Goal: Task Accomplishment & Management: Manage account settings

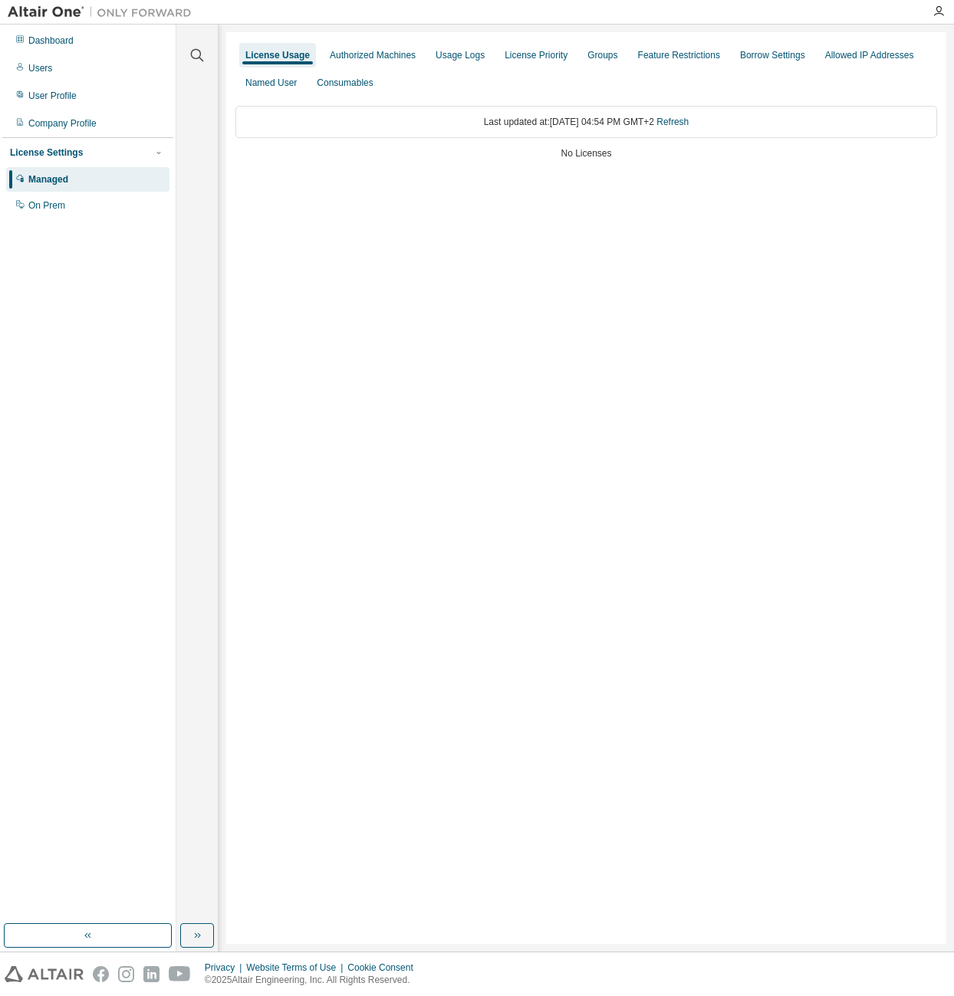
click at [66, 180] on div "Managed" at bounding box center [48, 179] width 40 height 12
click at [35, 67] on div "Users" at bounding box center [40, 68] width 24 height 12
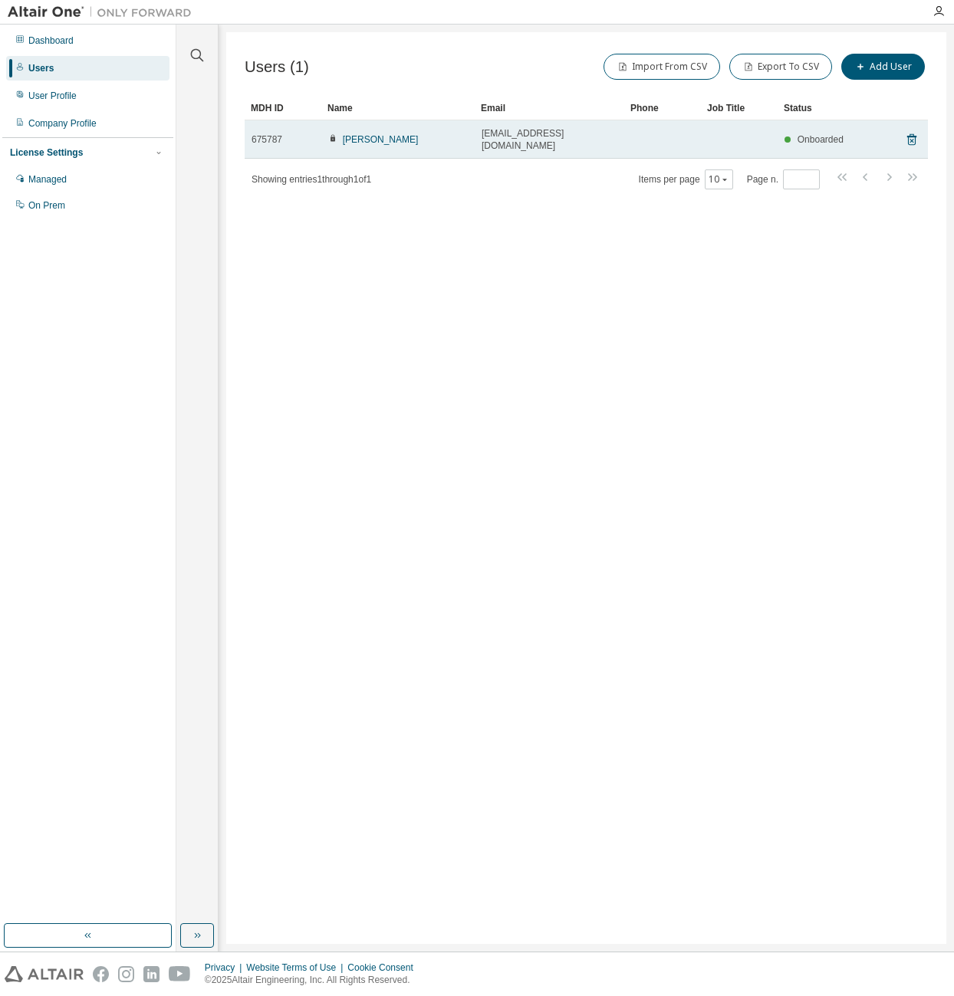
click at [809, 134] on span "Onboarded" at bounding box center [821, 139] width 46 height 11
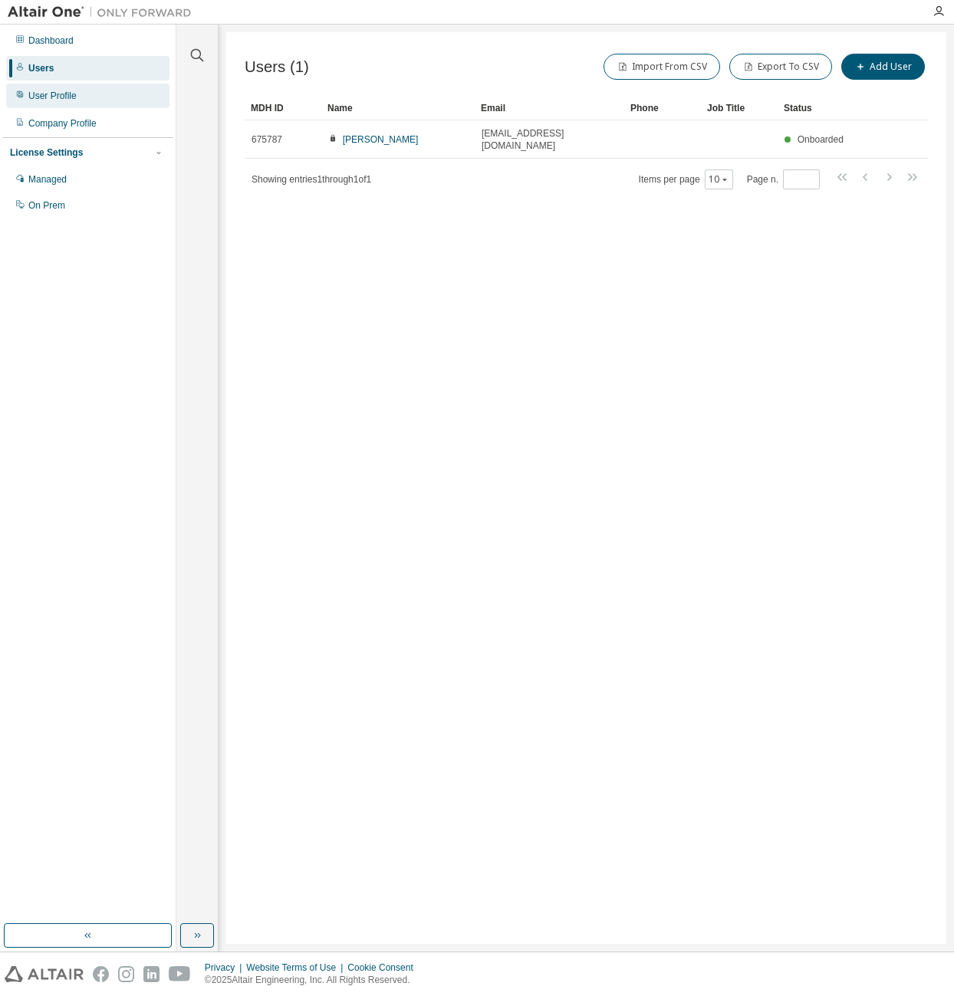
click at [68, 97] on div "User Profile" at bounding box center [52, 96] width 48 height 12
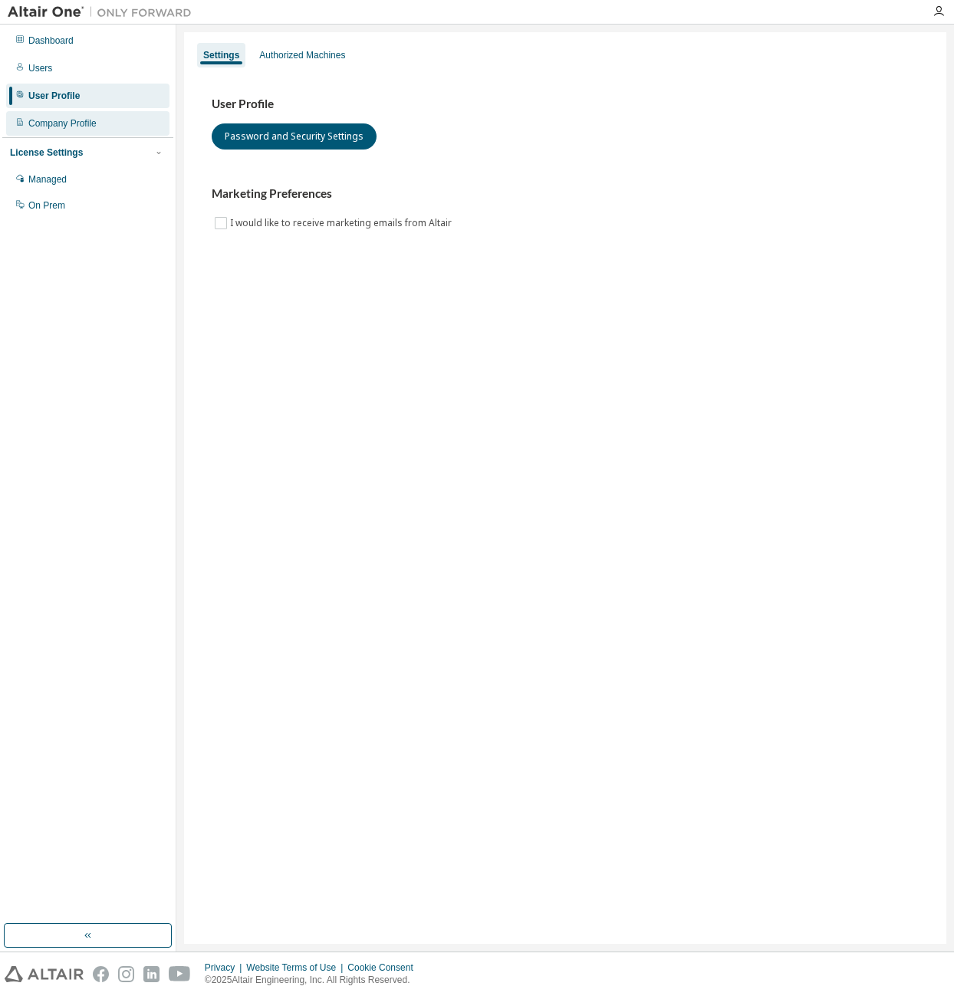
click at [67, 131] on div "Company Profile" at bounding box center [87, 123] width 163 height 25
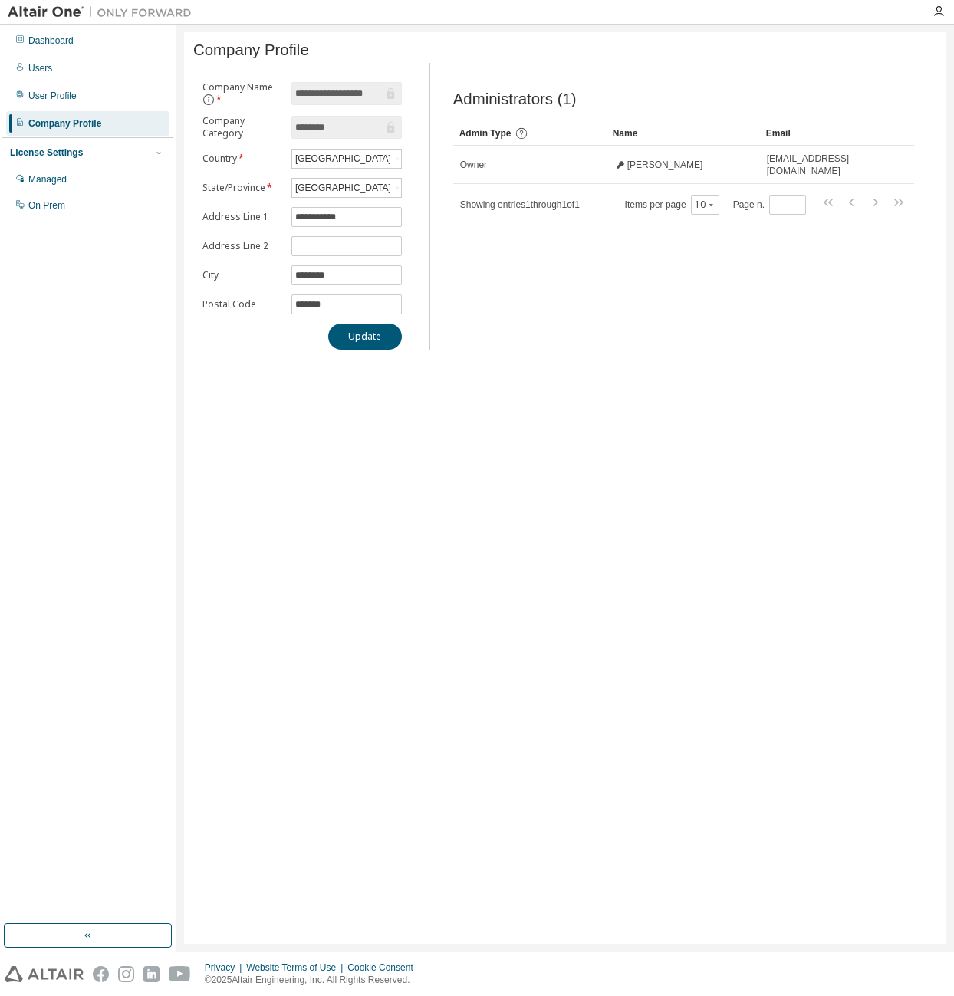
click at [577, 423] on div "**********" at bounding box center [565, 488] width 762 height 912
click at [43, 51] on div "Dashboard" at bounding box center [87, 40] width 163 height 25
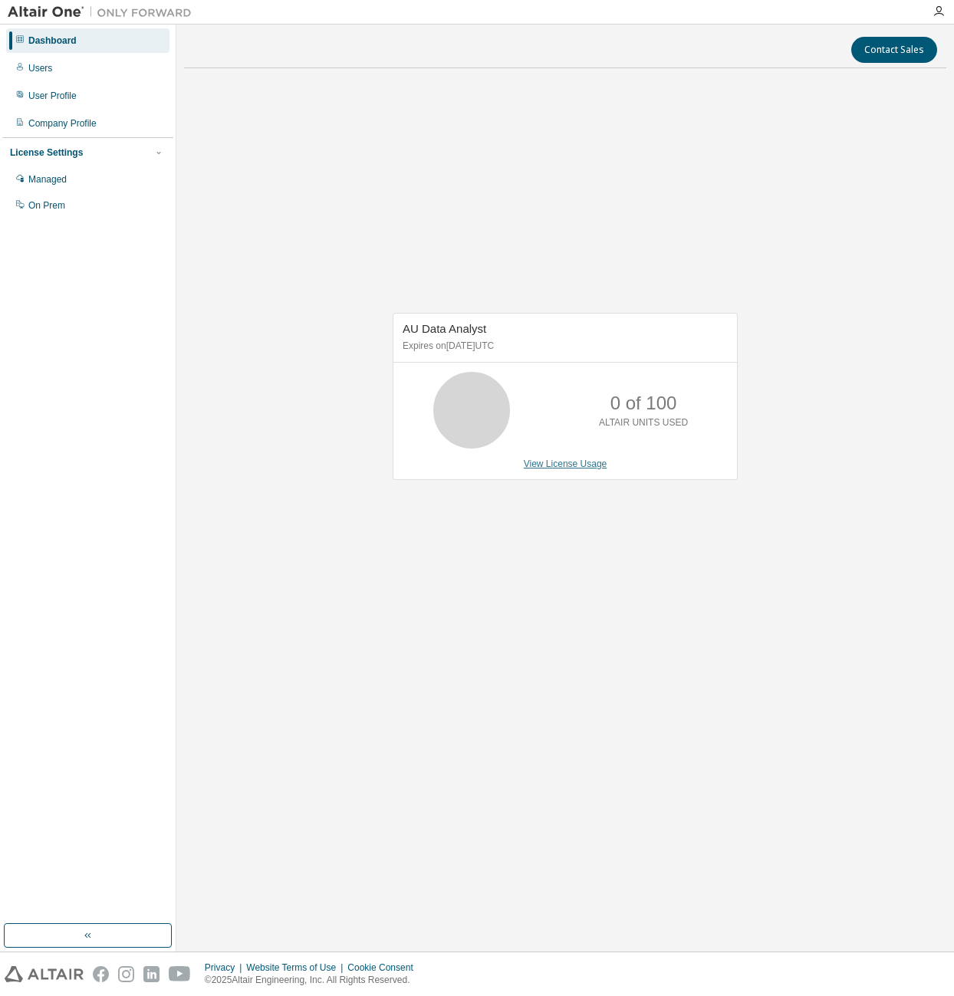
click at [565, 466] on link "View License Usage" at bounding box center [566, 464] width 84 height 11
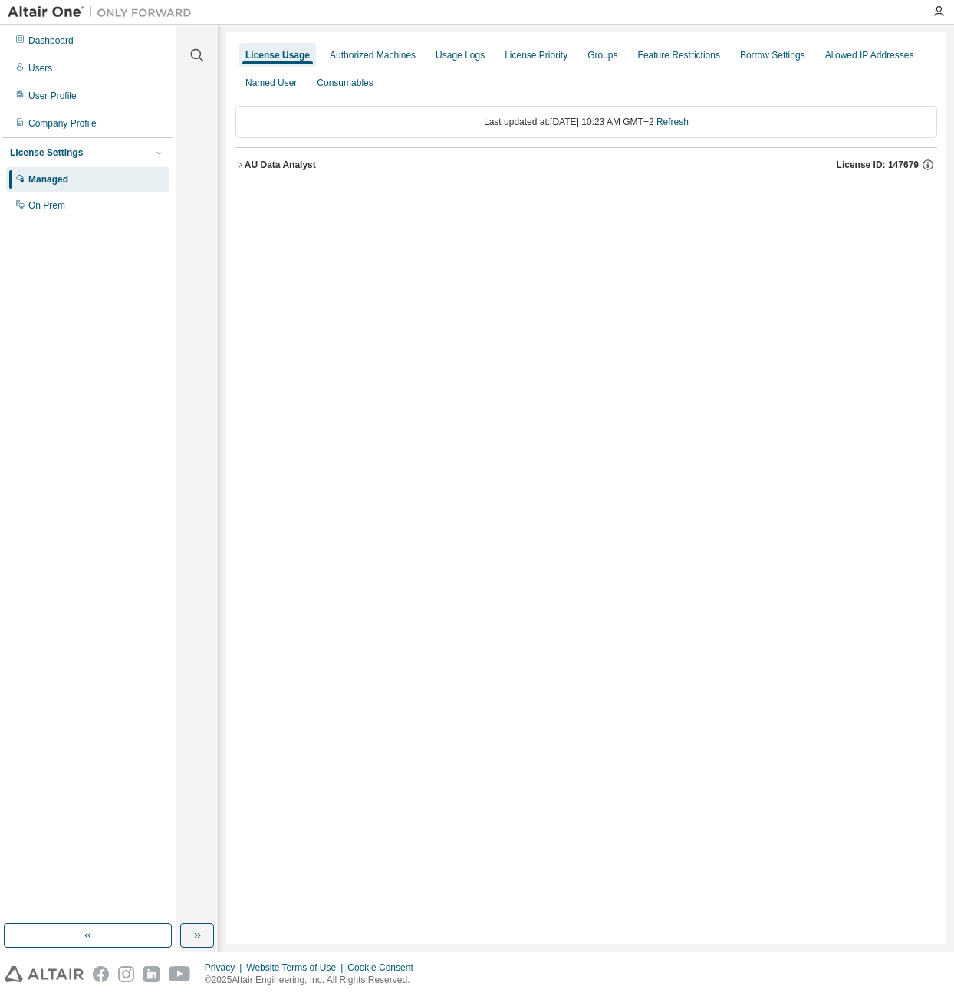
click at [239, 160] on icon "button" at bounding box center [239, 164] width 9 height 9
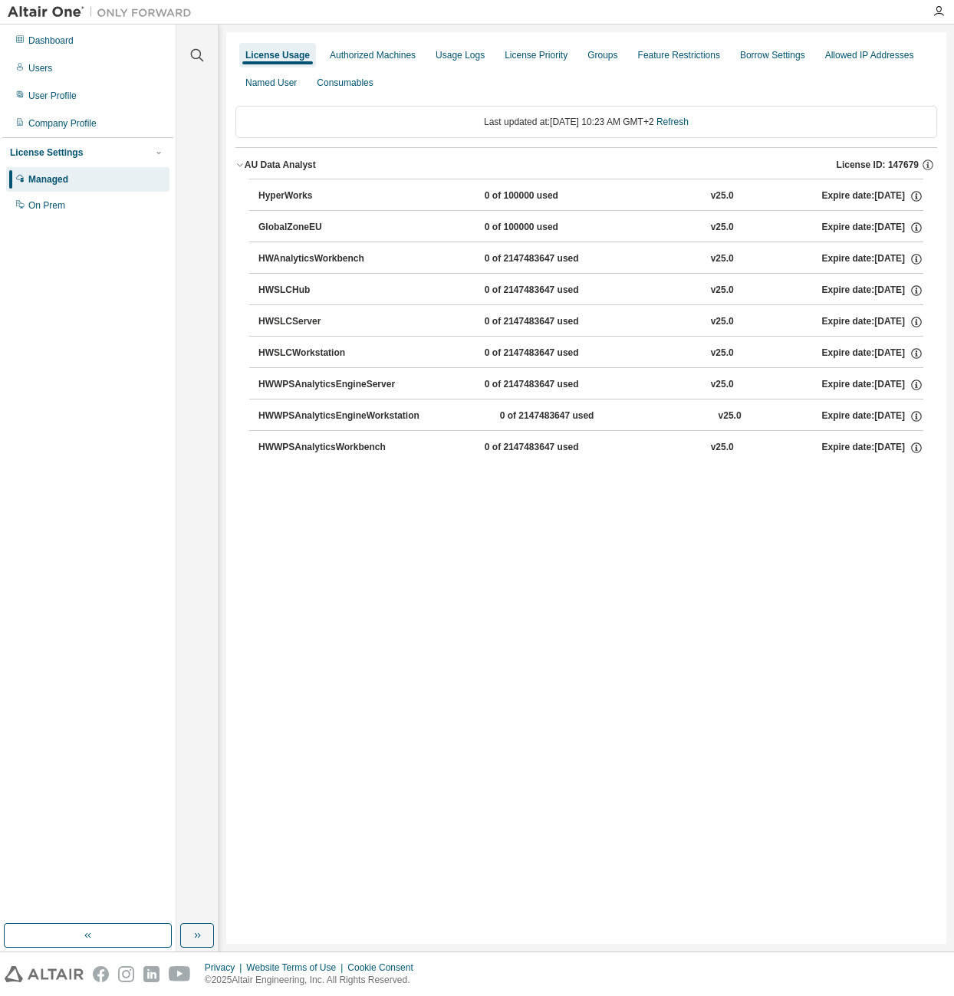
click at [74, 179] on div "Managed" at bounding box center [87, 179] width 163 height 25
click at [55, 208] on div "On Prem" at bounding box center [46, 205] width 37 height 12
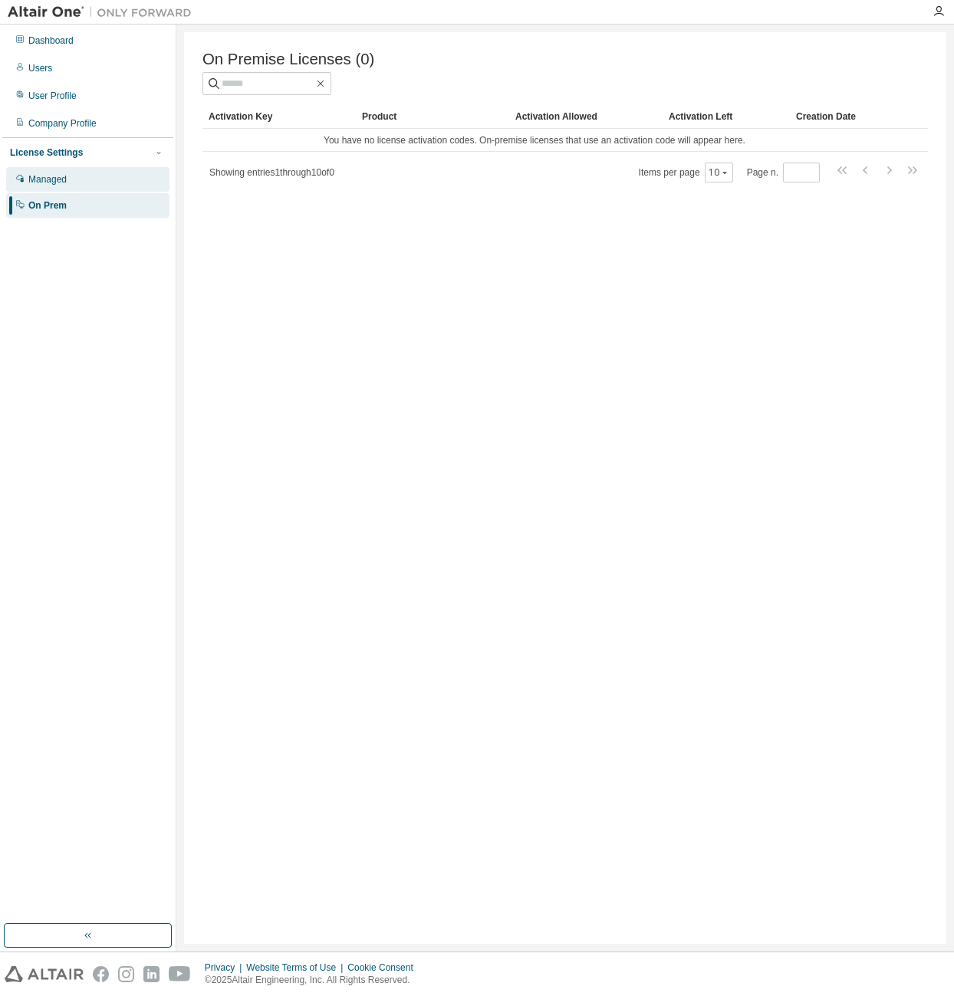
click at [66, 183] on div "Managed" at bounding box center [47, 179] width 38 height 12
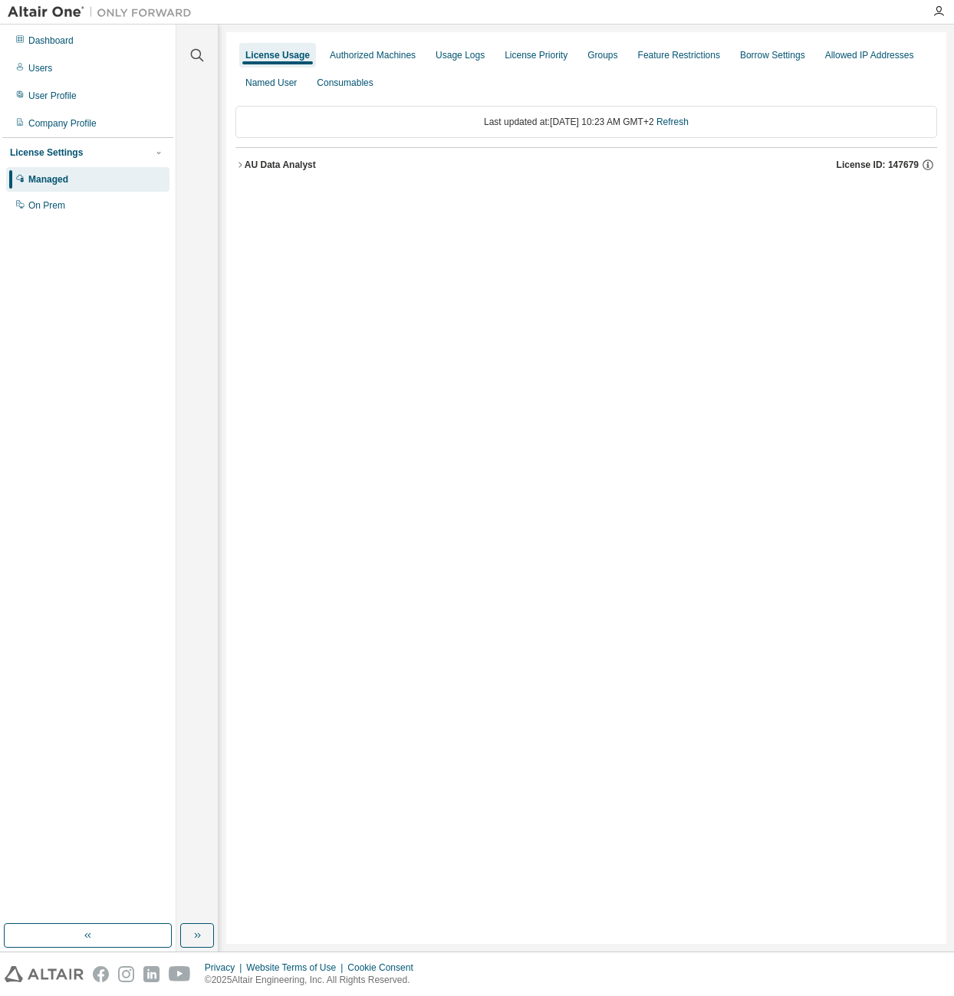
click at [259, 163] on div "AU Data Analyst" at bounding box center [280, 165] width 71 height 12
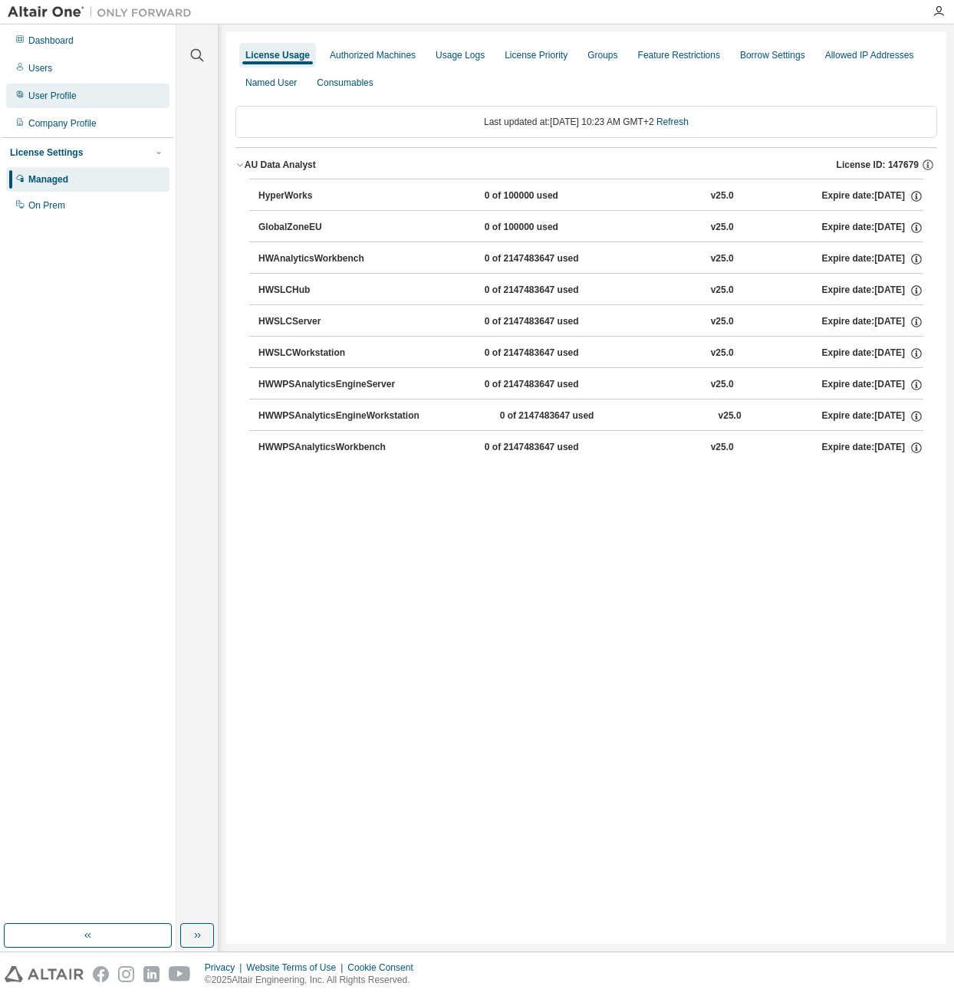
click at [60, 96] on div "User Profile" at bounding box center [52, 96] width 48 height 12
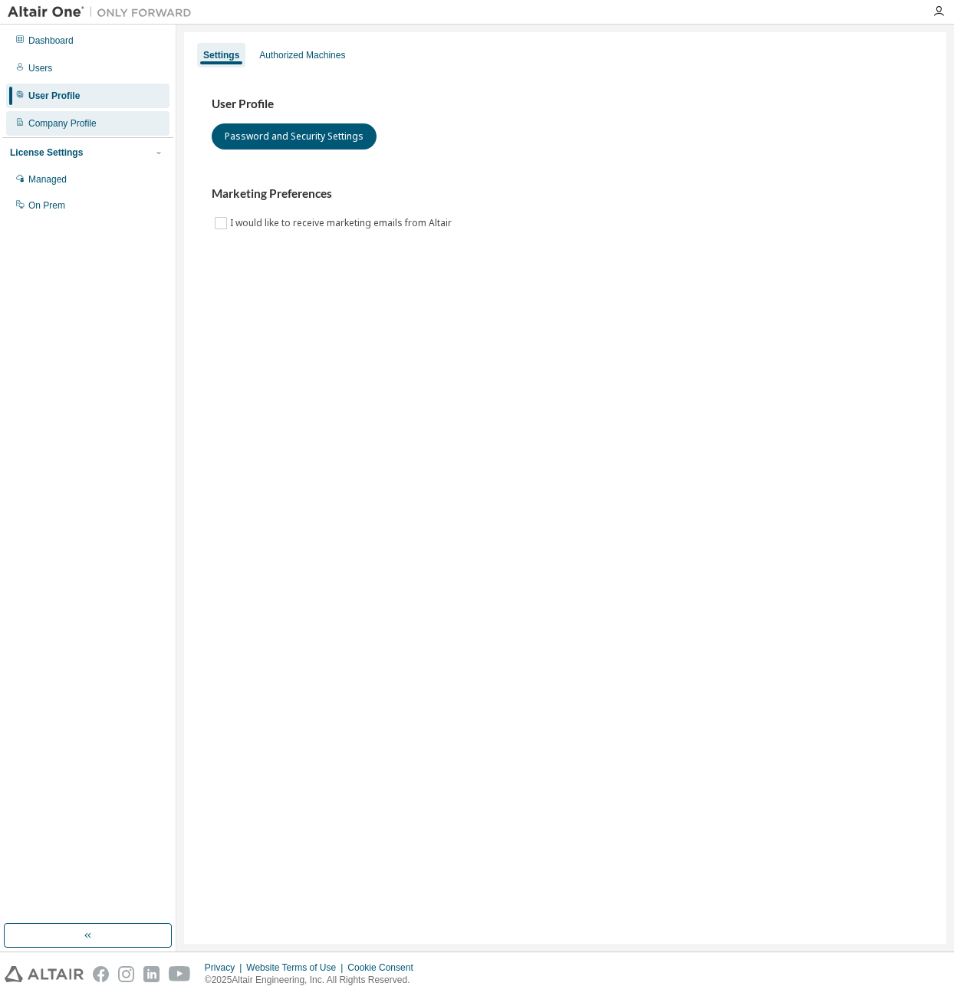
click at [61, 132] on div "Company Profile" at bounding box center [87, 123] width 163 height 25
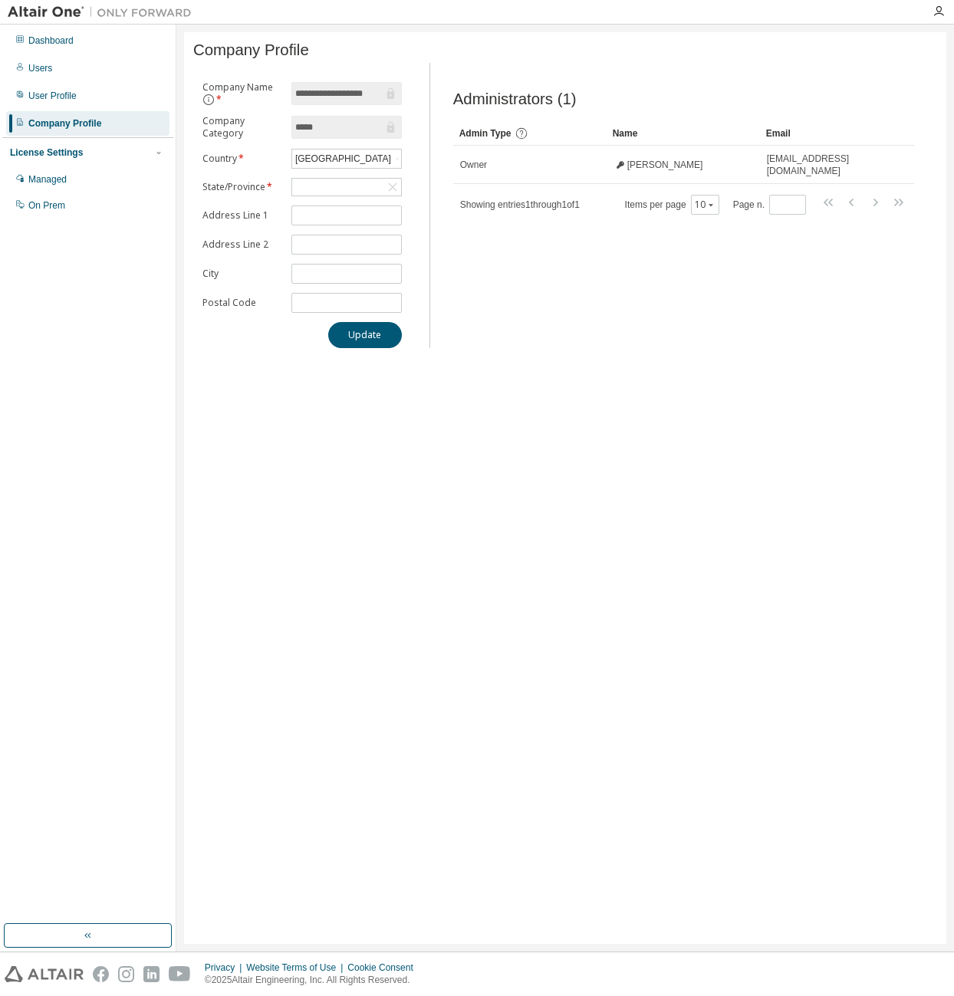
scroll to position [0, 15]
click at [64, 97] on div "User Profile" at bounding box center [52, 96] width 48 height 12
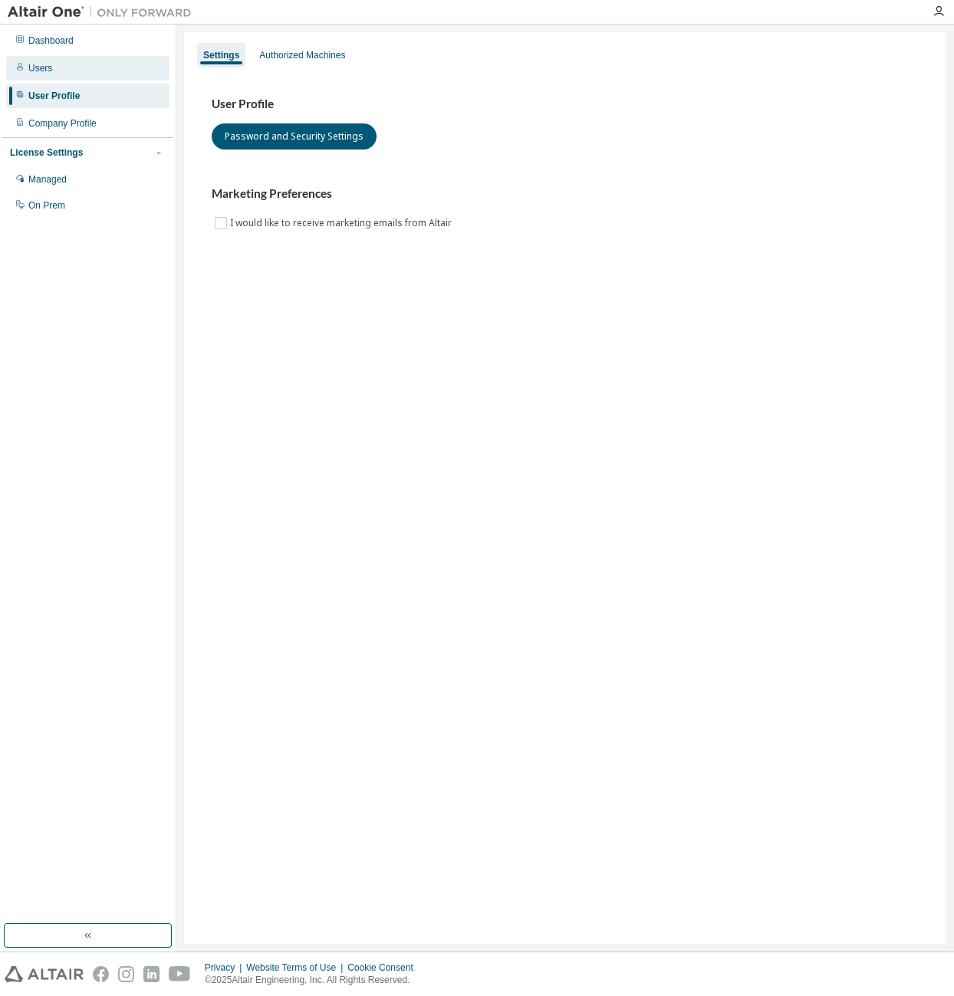
click at [61, 74] on div "Users" at bounding box center [87, 68] width 163 height 25
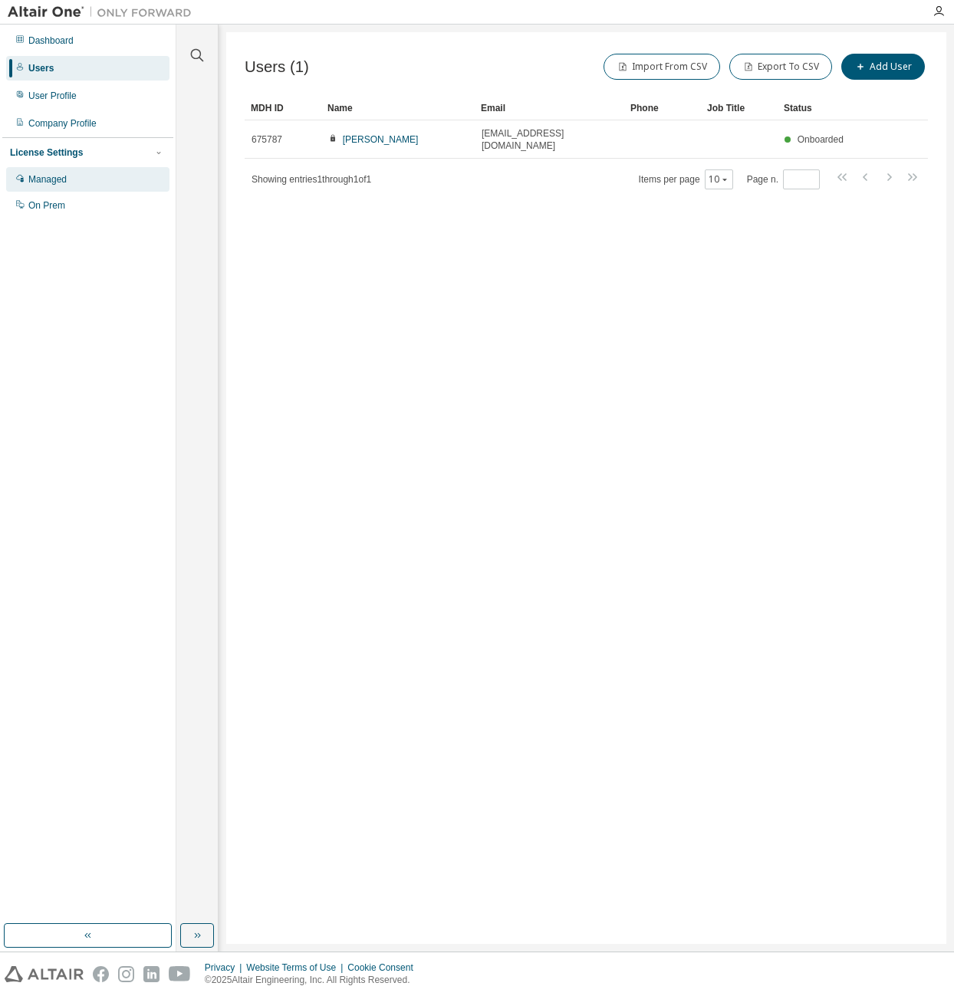
click at [78, 173] on div "Managed" at bounding box center [87, 179] width 163 height 25
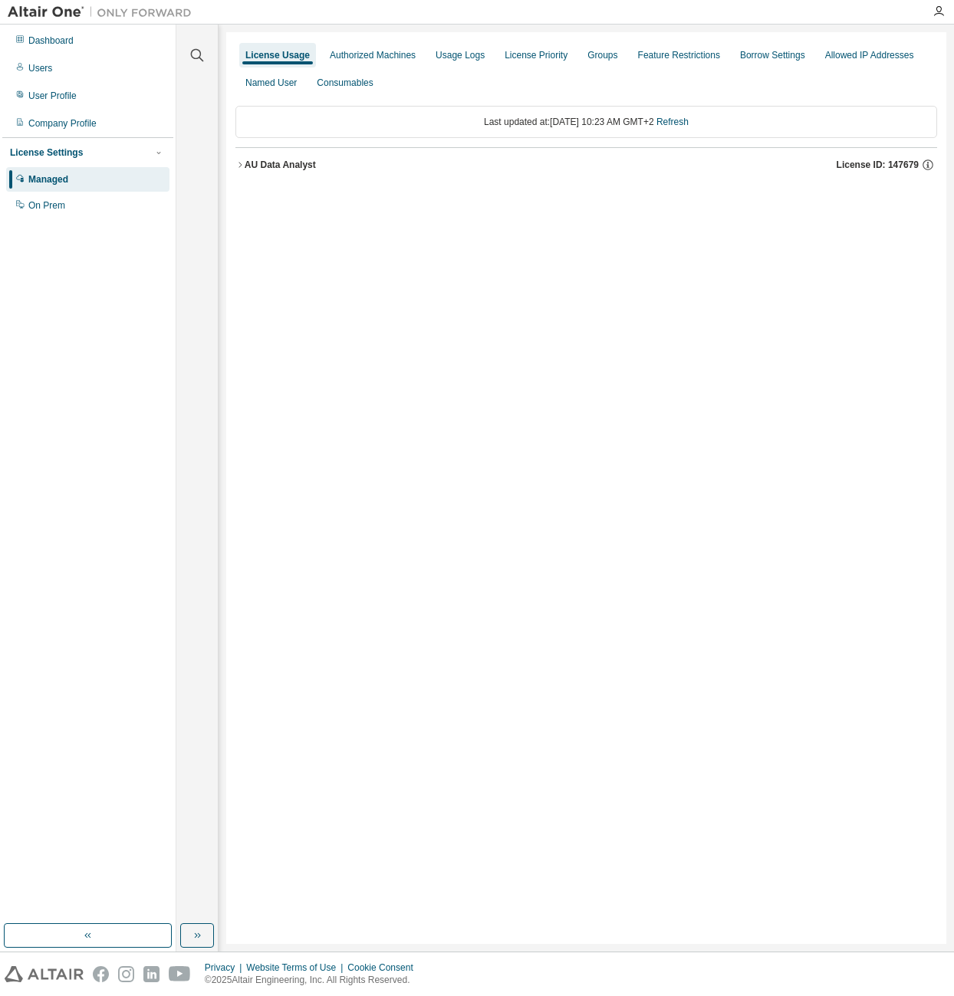
click at [246, 166] on div "AU Data Analyst" at bounding box center [280, 165] width 71 height 12
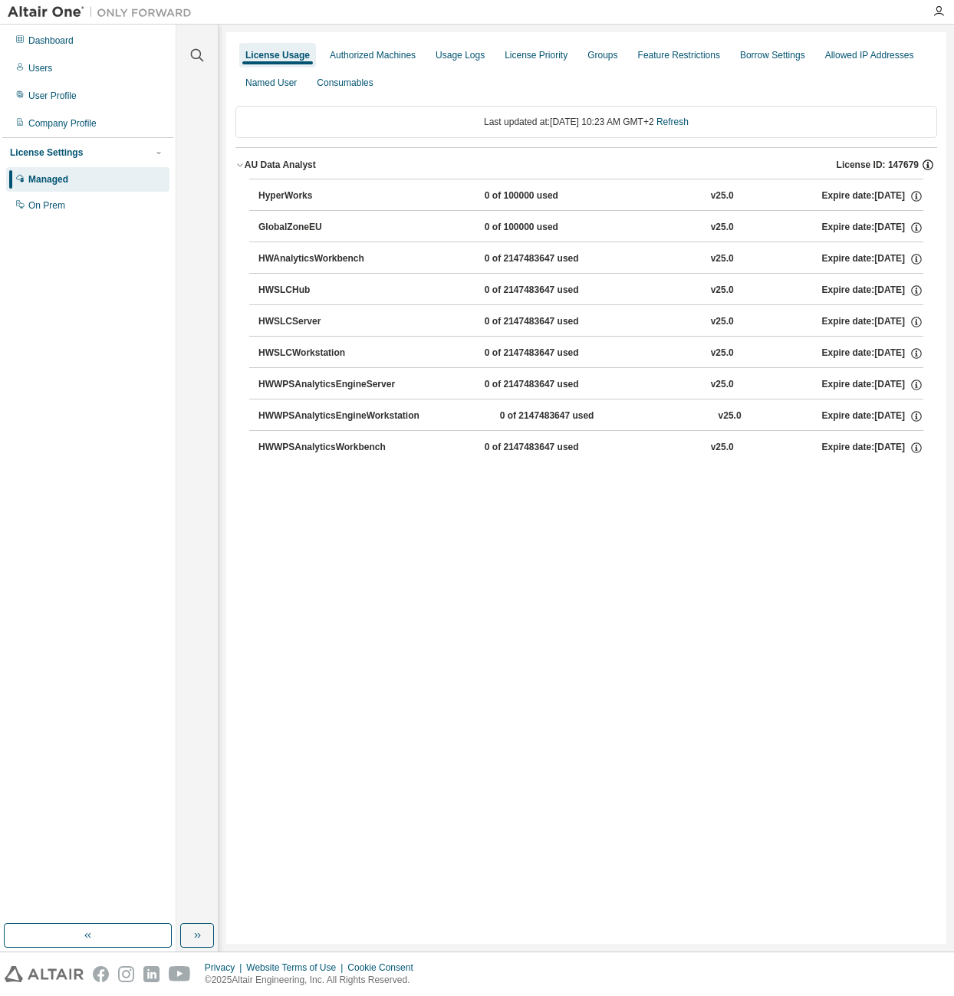
click at [927, 163] on icon "button" at bounding box center [928, 165] width 14 height 14
click at [481, 55] on div "Usage Logs" at bounding box center [460, 55] width 49 height 12
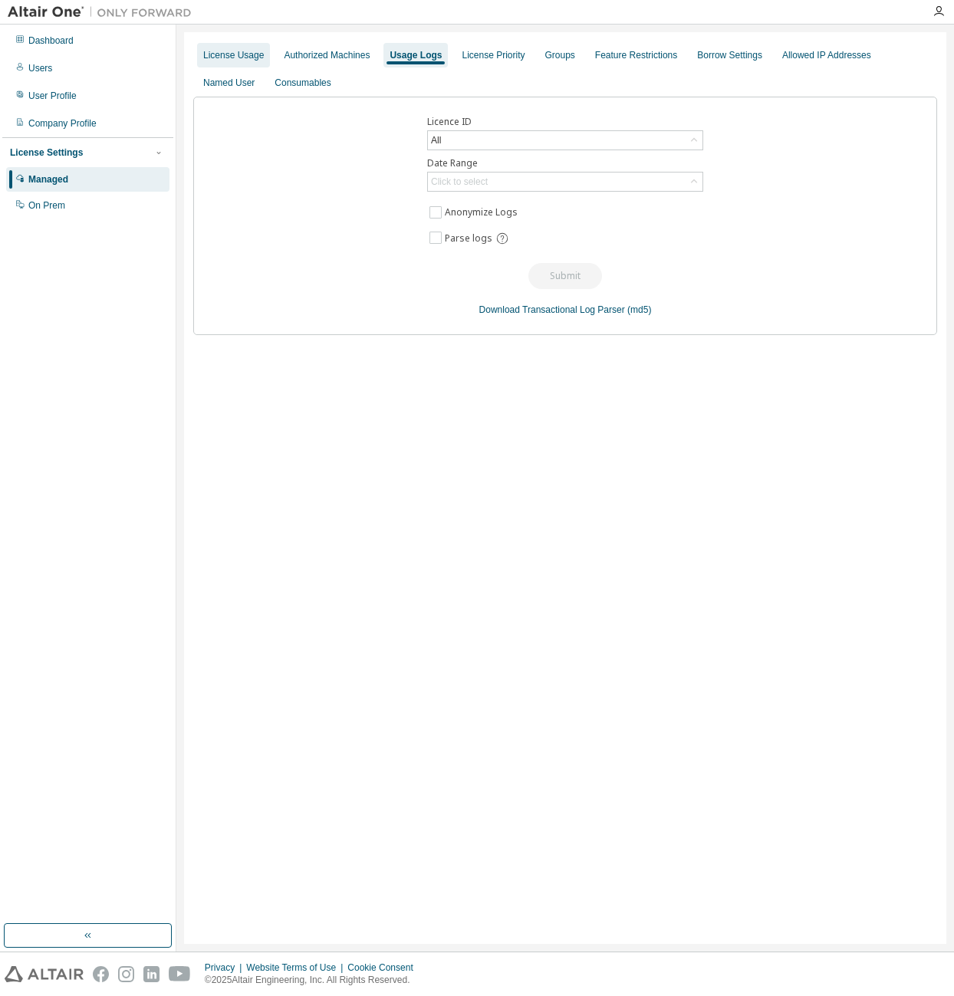
click at [239, 54] on div "License Usage" at bounding box center [233, 55] width 61 height 12
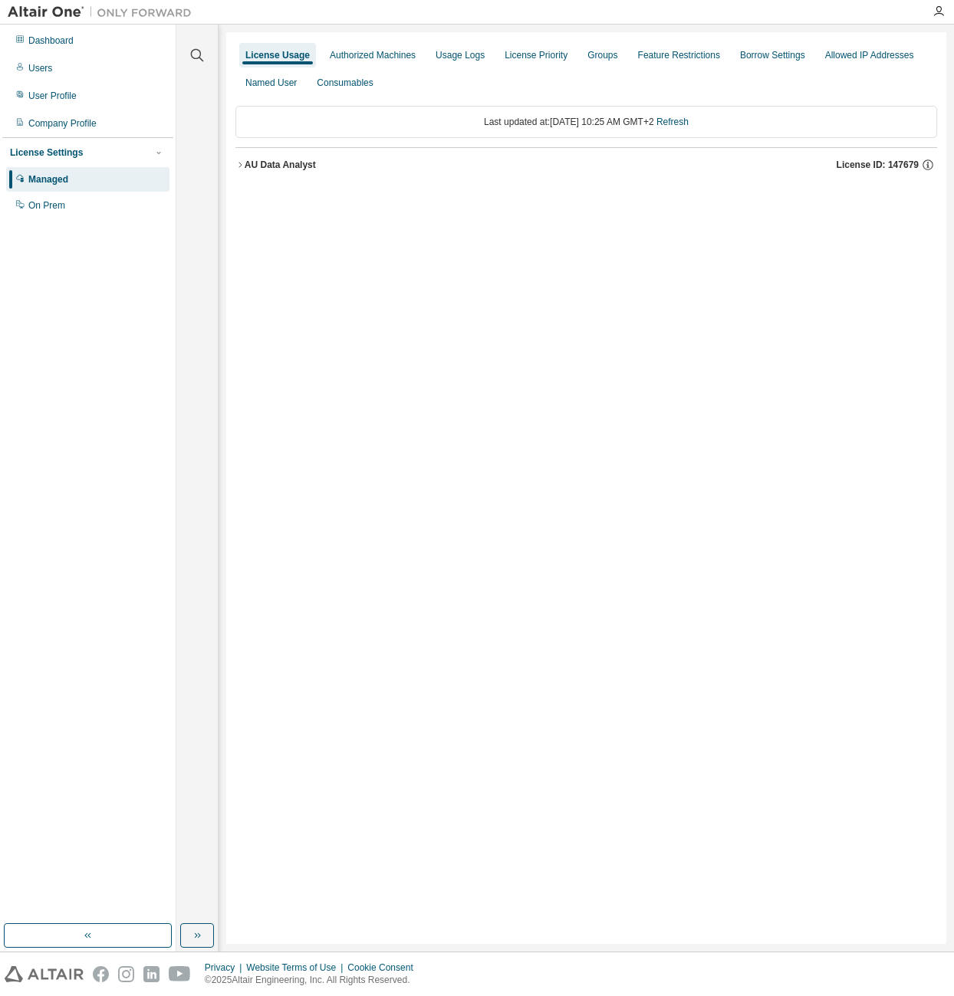
click at [278, 154] on button "AU Data Analyst License ID: 147679" at bounding box center [586, 165] width 702 height 34
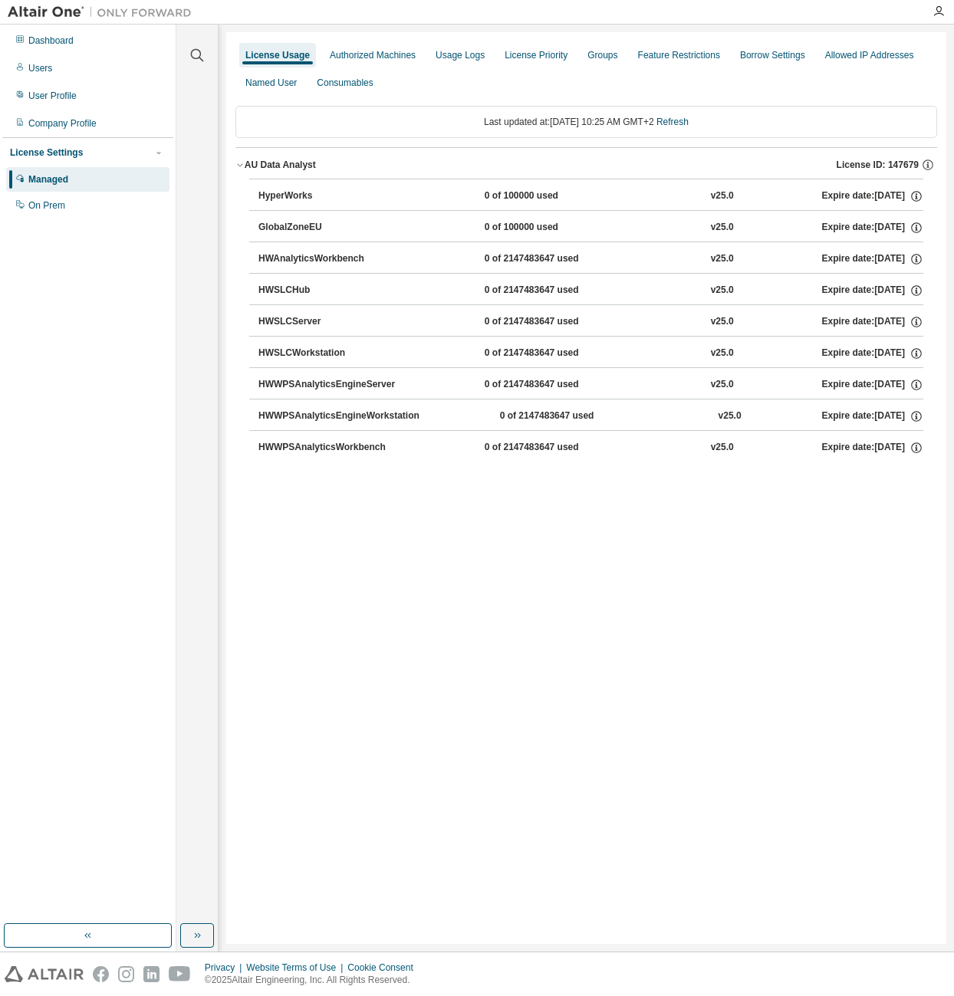
click at [235, 148] on button "AU Data Analyst License ID: 147679" at bounding box center [586, 165] width 702 height 34
